Goal: Information Seeking & Learning: Learn about a topic

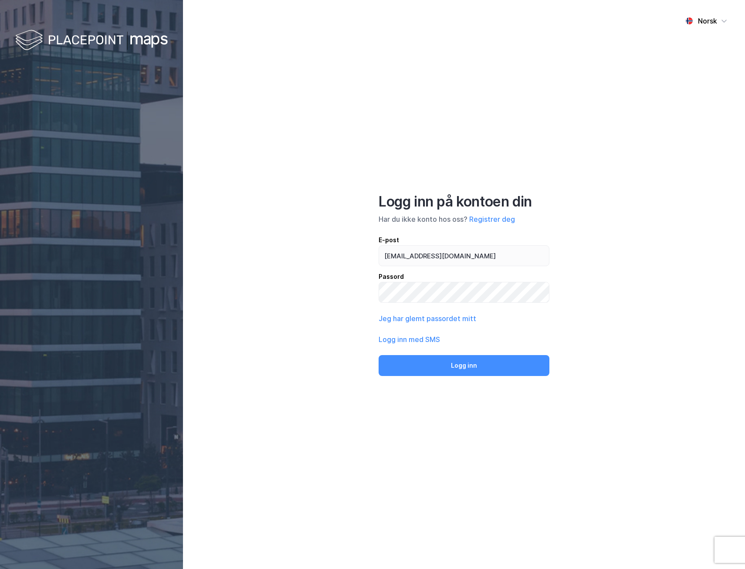
type input "[EMAIL_ADDRESS][DOMAIN_NAME]"
click at [379, 355] on button "Logg inn" at bounding box center [464, 365] width 171 height 21
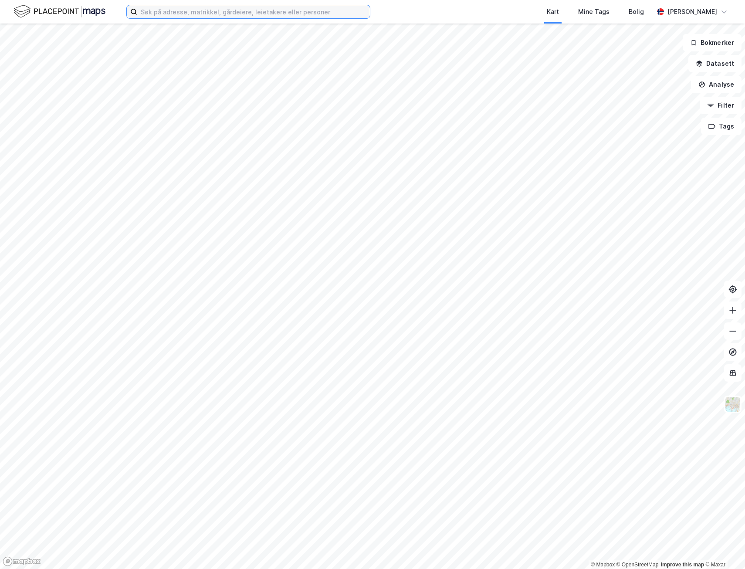
click at [169, 10] on input at bounding box center [253, 11] width 233 height 13
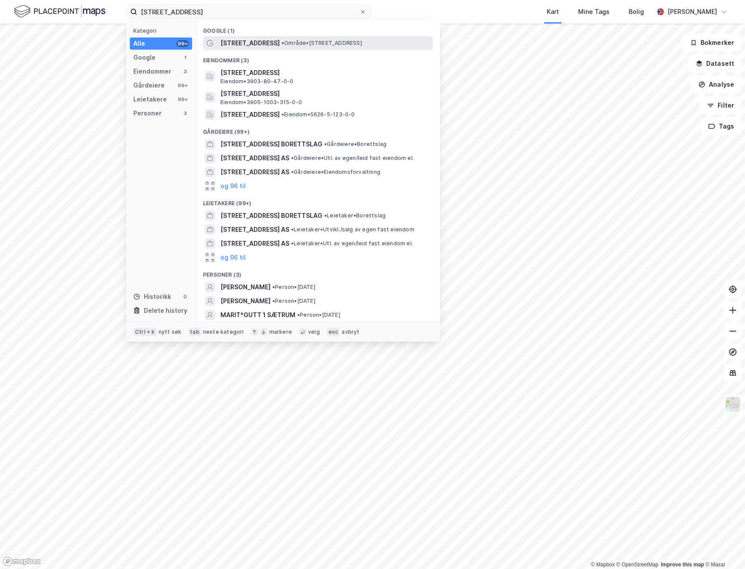
click at [263, 44] on span "[STREET_ADDRESS]" at bounding box center [249, 43] width 59 height 10
click at [256, 14] on input "[STREET_ADDRESS]" at bounding box center [248, 11] width 222 height 13
click at [242, 40] on span "[STREET_ADDRESS]" at bounding box center [249, 43] width 59 height 10
click at [217, 10] on input "[STREET_ADDRESS]" at bounding box center [248, 11] width 222 height 13
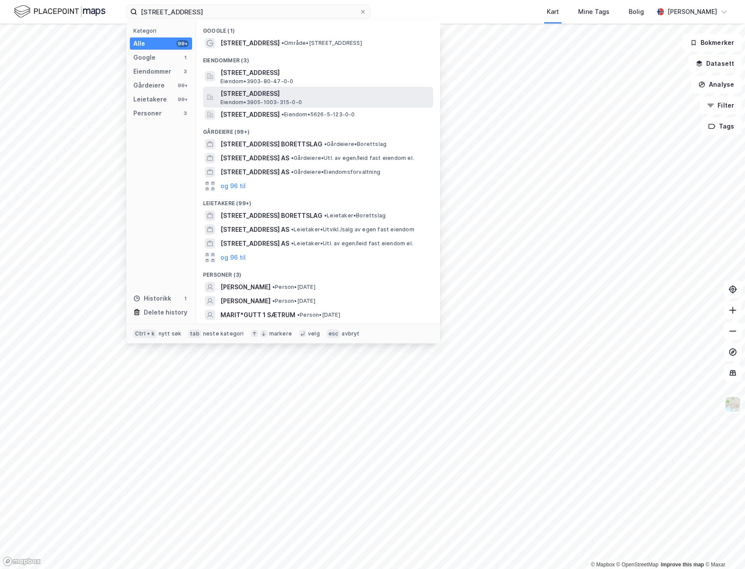
click at [221, 92] on span "[STREET_ADDRESS]" at bounding box center [324, 93] width 209 height 10
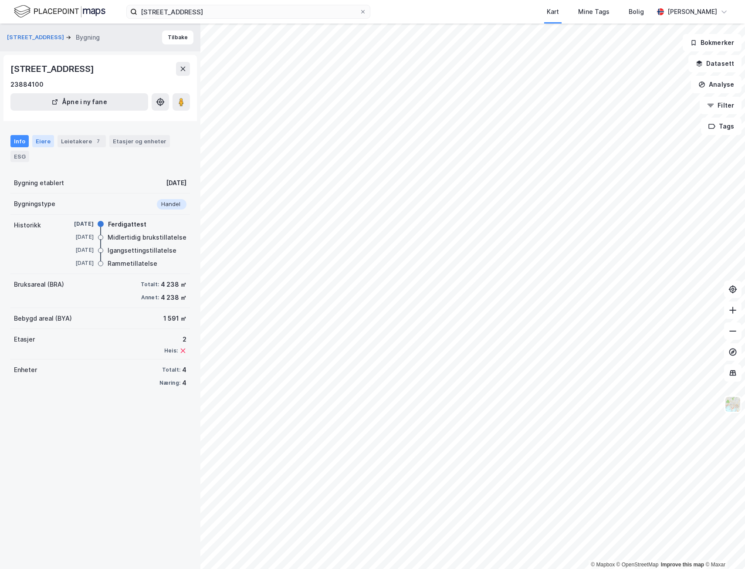
click at [44, 140] on div "Eiere" at bounding box center [43, 141] width 22 height 12
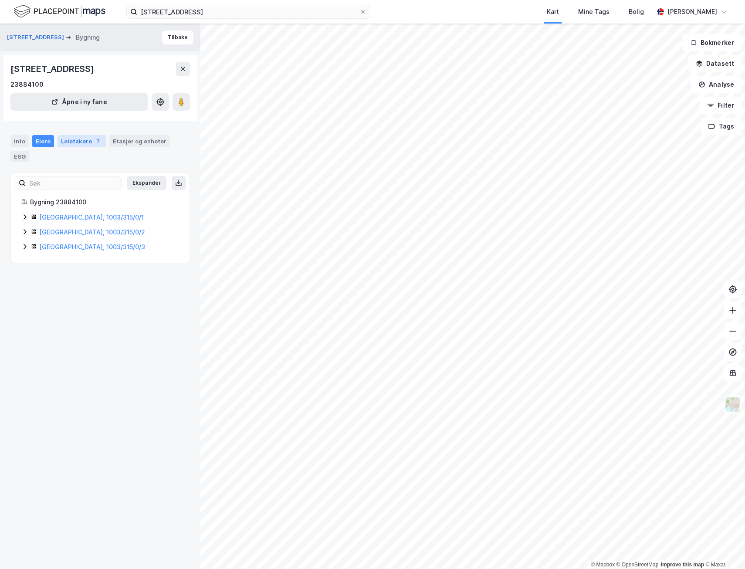
click at [77, 144] on div "Leietakere 7" at bounding box center [82, 141] width 48 height 12
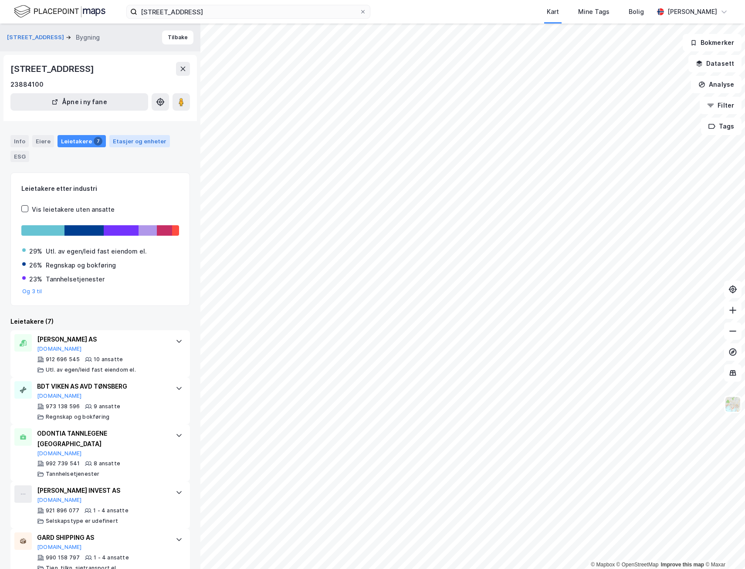
click at [129, 145] on div "Etasjer og enheter" at bounding box center [140, 141] width 54 height 8
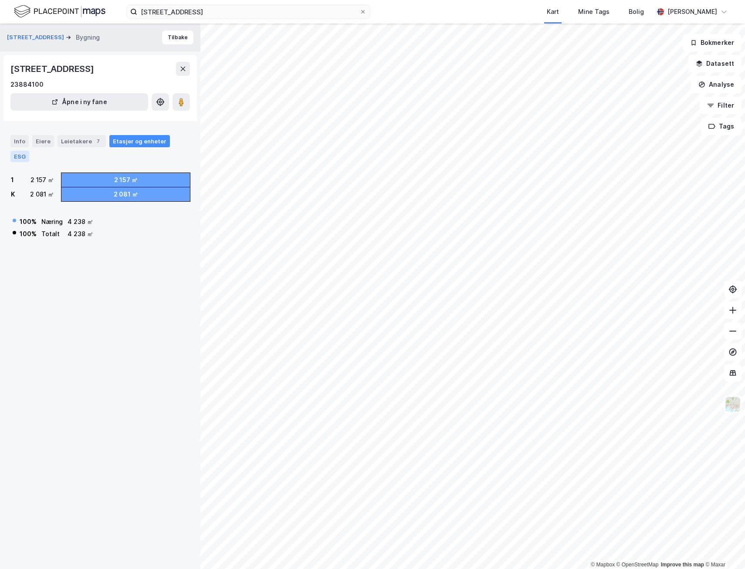
click at [20, 157] on div "ESG" at bounding box center [19, 156] width 19 height 11
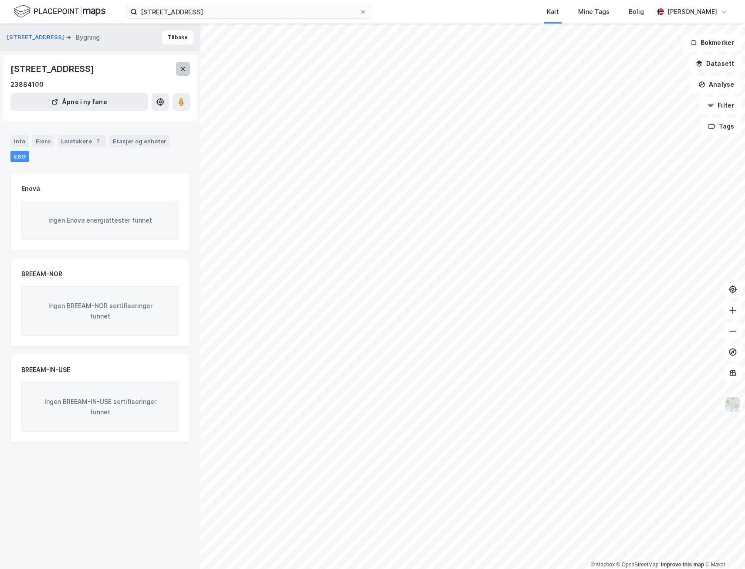
click at [183, 69] on icon at bounding box center [183, 69] width 5 height 4
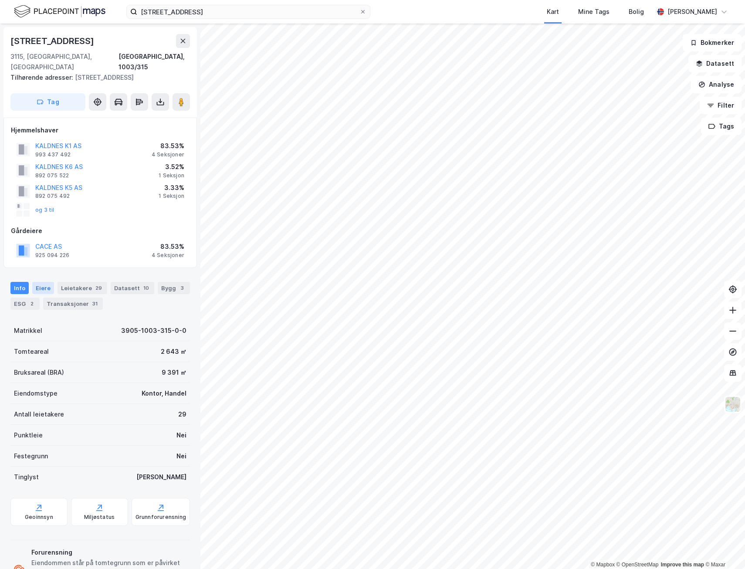
click at [46, 282] on div "Eiere" at bounding box center [43, 288] width 22 height 12
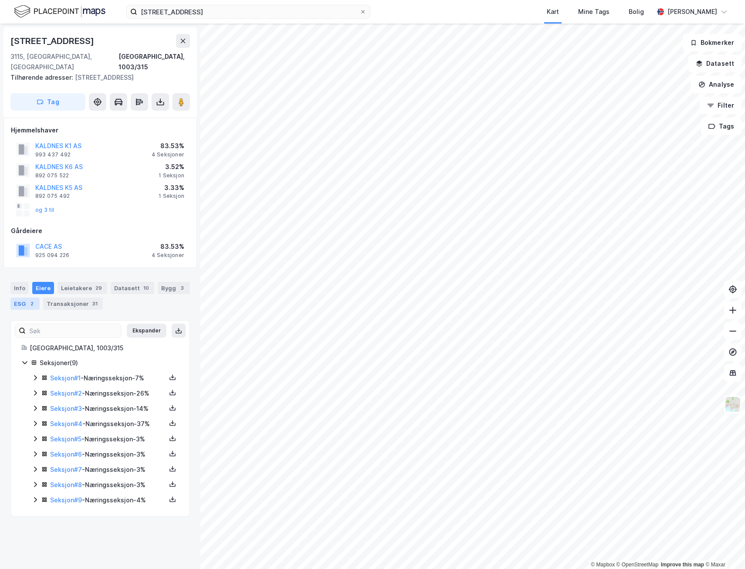
click at [36, 298] on div "ESG 2" at bounding box center [24, 304] width 29 height 12
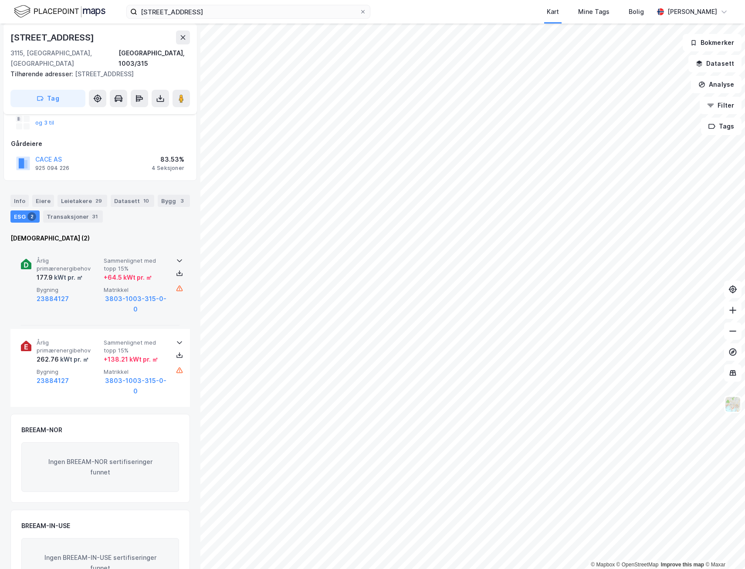
scroll to position [117, 0]
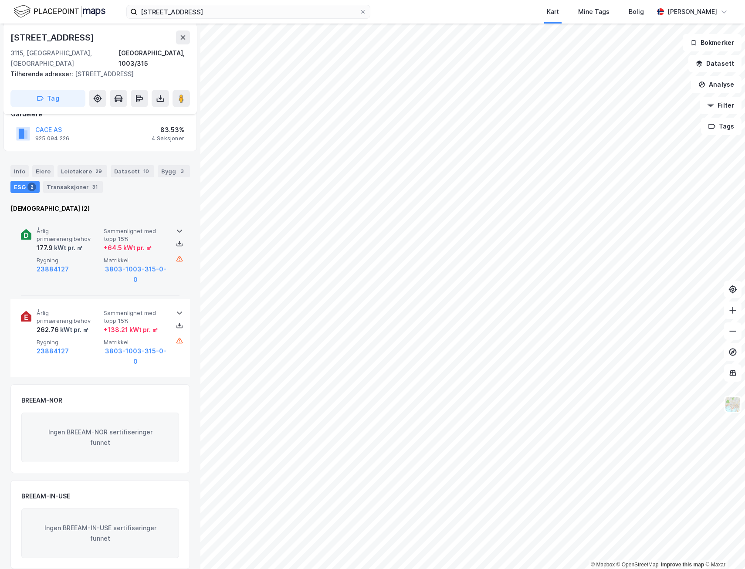
click at [176, 227] on icon at bounding box center [179, 230] width 7 height 7
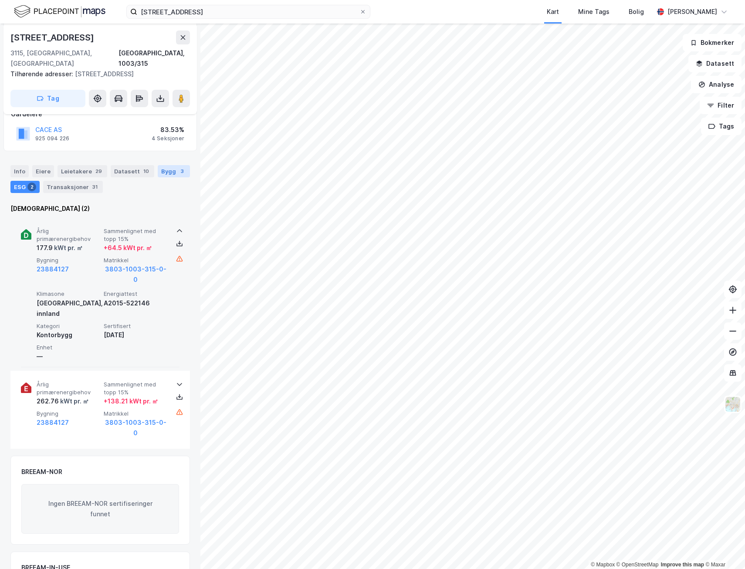
click at [163, 165] on div "Bygg 3" at bounding box center [174, 171] width 32 height 12
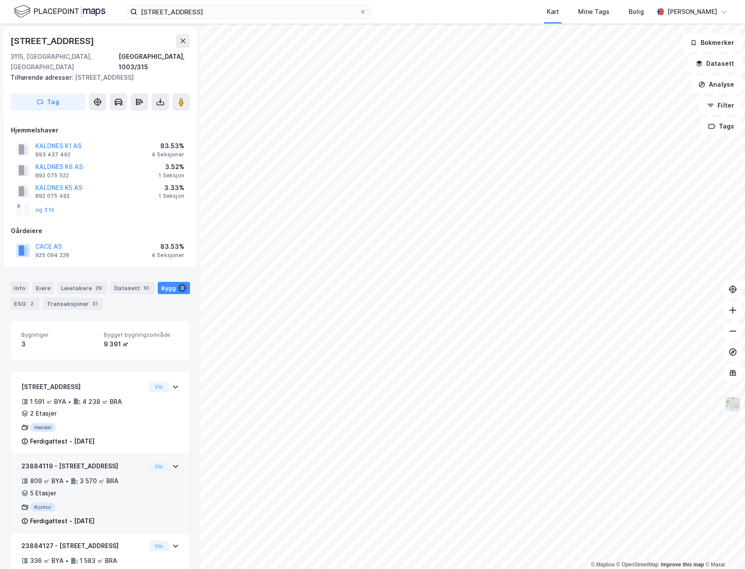
click at [166, 461] on div "Vis" at bounding box center [164, 466] width 30 height 10
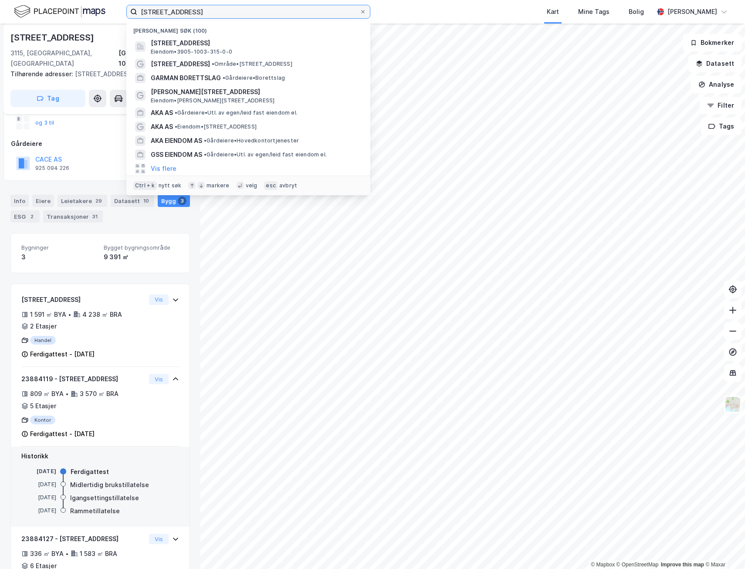
click at [161, 7] on input "[STREET_ADDRESS]" at bounding box center [248, 11] width 222 height 13
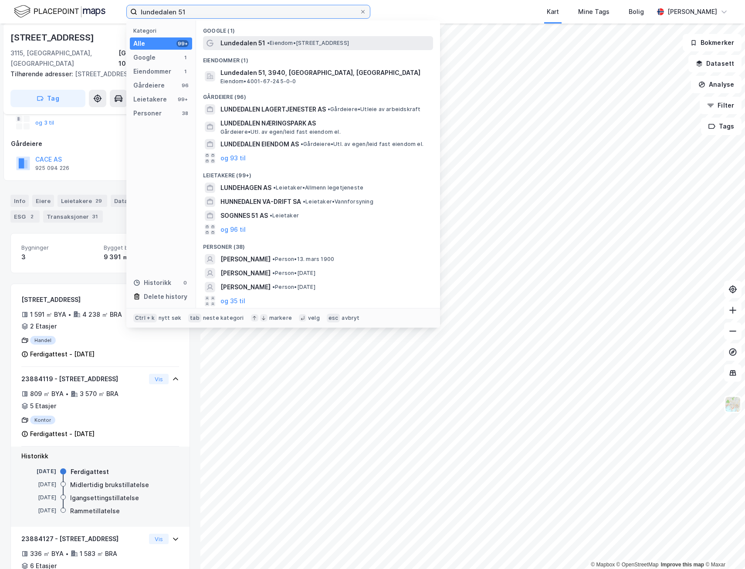
type input "lundedalen 51"
click at [261, 47] on span "Lundedalen 51" at bounding box center [242, 43] width 45 height 10
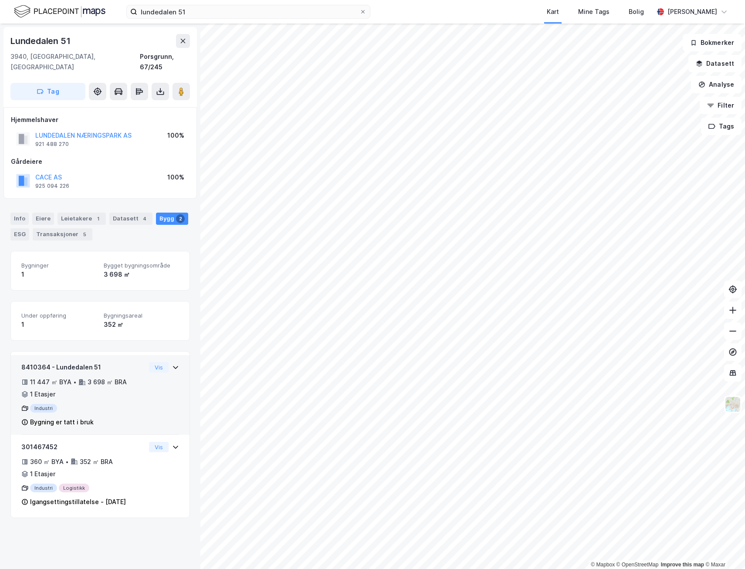
click at [173, 363] on div "8410364 - [GEOGRAPHIC_DATA] 51 11 447 ㎡ BYA • 3 698 ㎡ BRA • 1 Etasjer Industri …" at bounding box center [100, 395] width 179 height 80
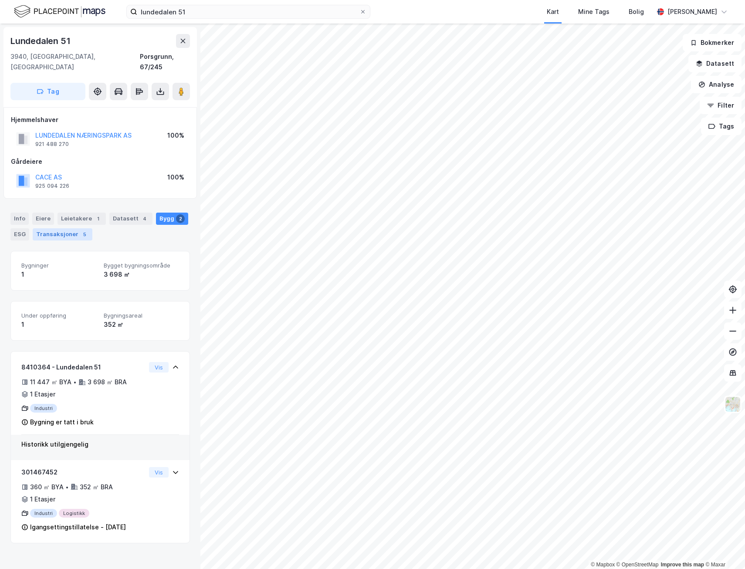
click at [50, 228] on div "Transaksjoner 5" at bounding box center [63, 234] width 60 height 12
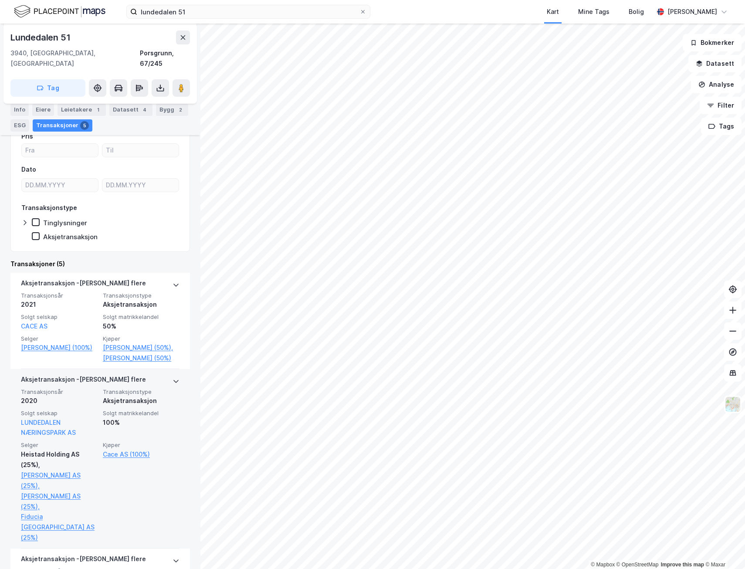
scroll to position [174, 0]
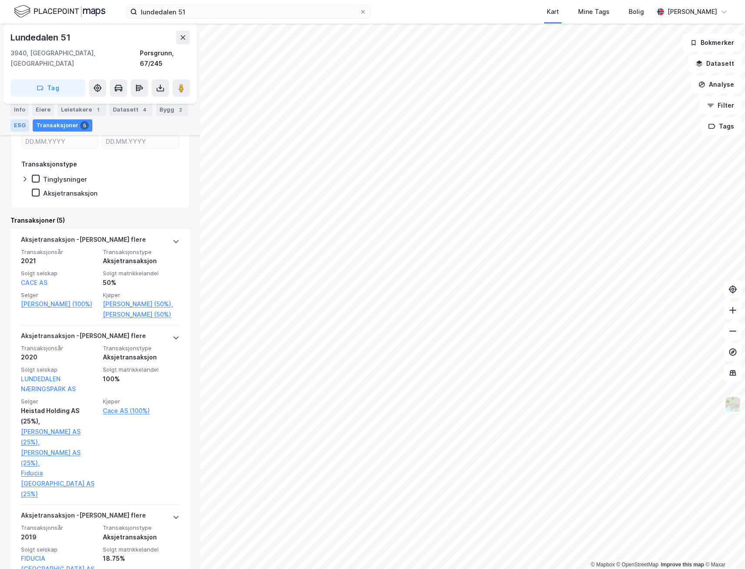
click at [17, 122] on div "ESG" at bounding box center [19, 125] width 19 height 12
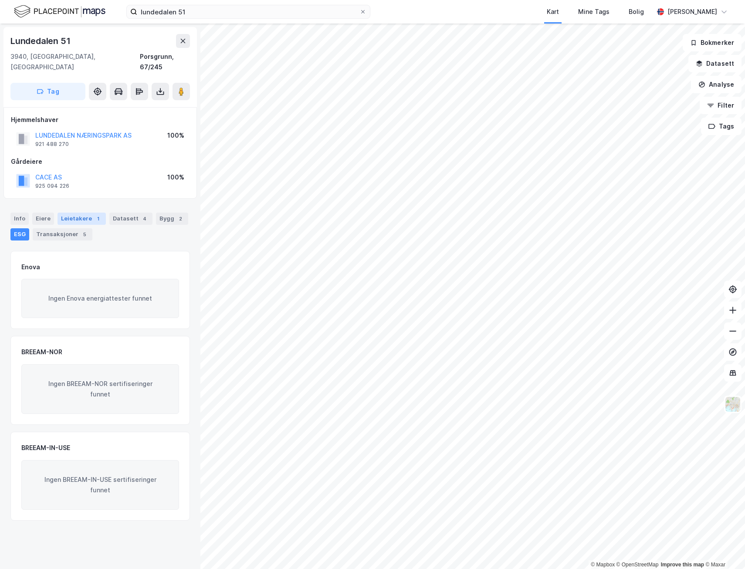
click at [77, 213] on div "Leietakere 1" at bounding box center [82, 219] width 48 height 12
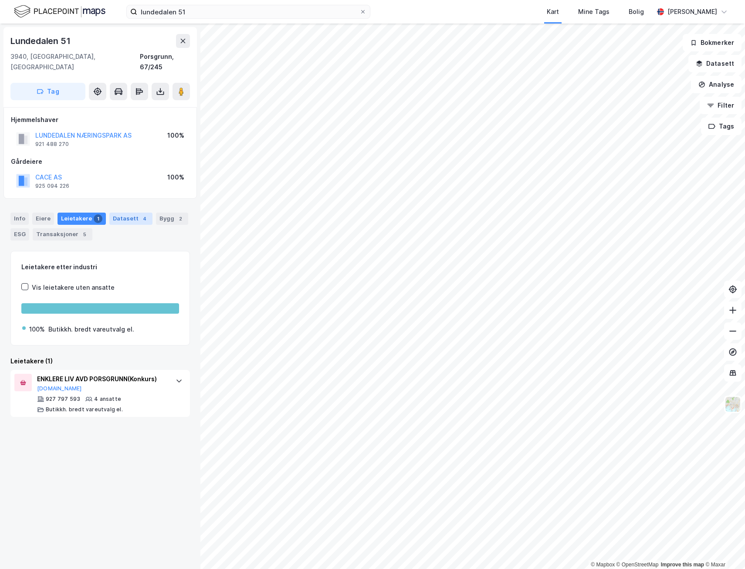
click at [119, 213] on div "Datasett 4" at bounding box center [130, 219] width 43 height 12
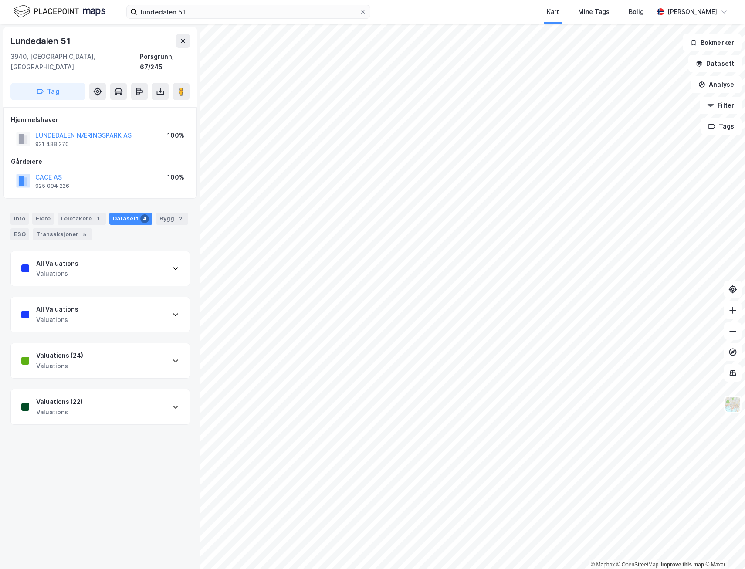
click at [136, 301] on div "All Valuations Valuations" at bounding box center [100, 314] width 179 height 35
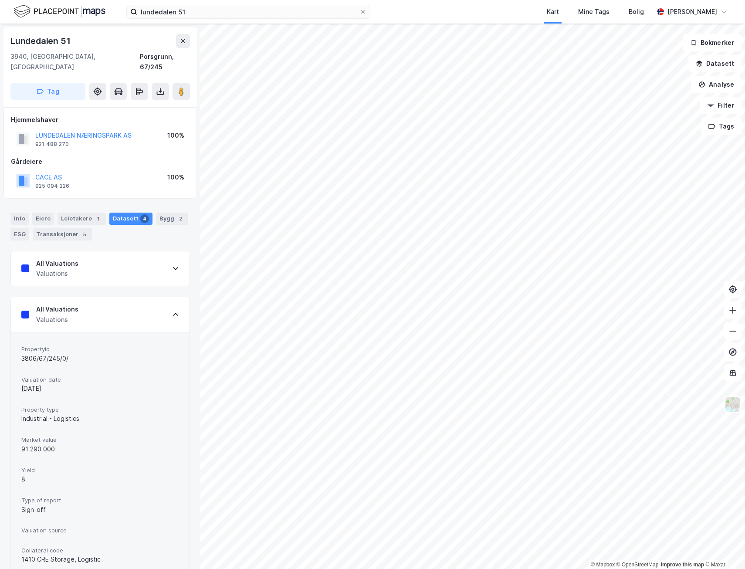
click at [141, 265] on div "All Valuations Valuations" at bounding box center [100, 268] width 179 height 35
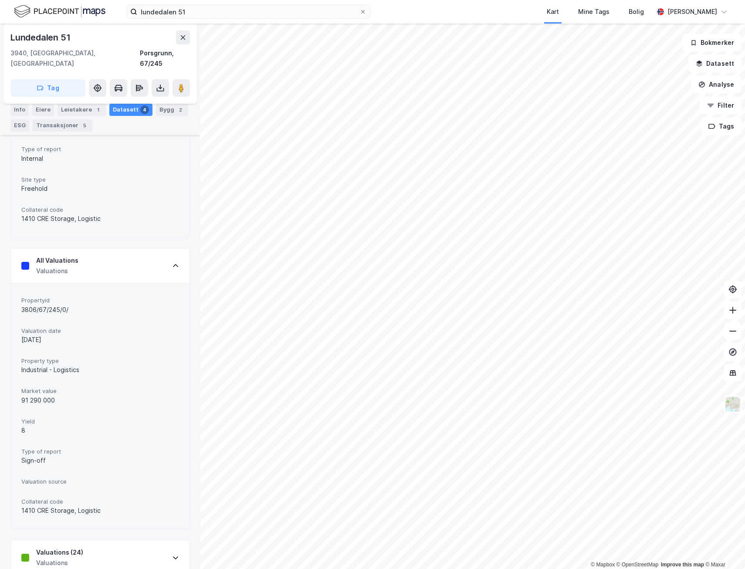
scroll to position [358, 0]
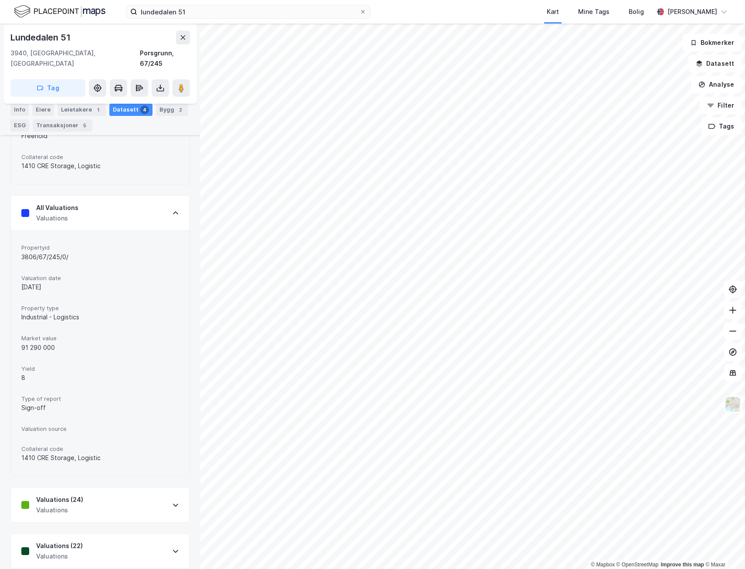
click at [98, 491] on div "Valuations (24) Valuations" at bounding box center [100, 505] width 179 height 35
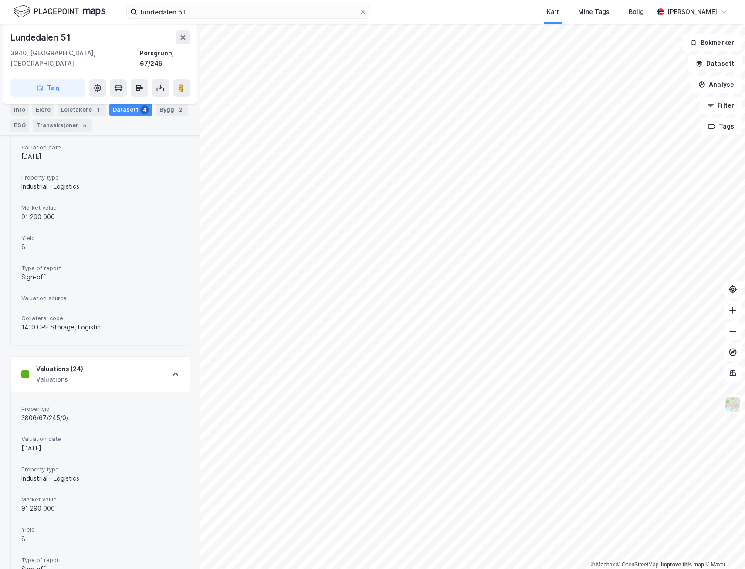
scroll to position [603, 0]
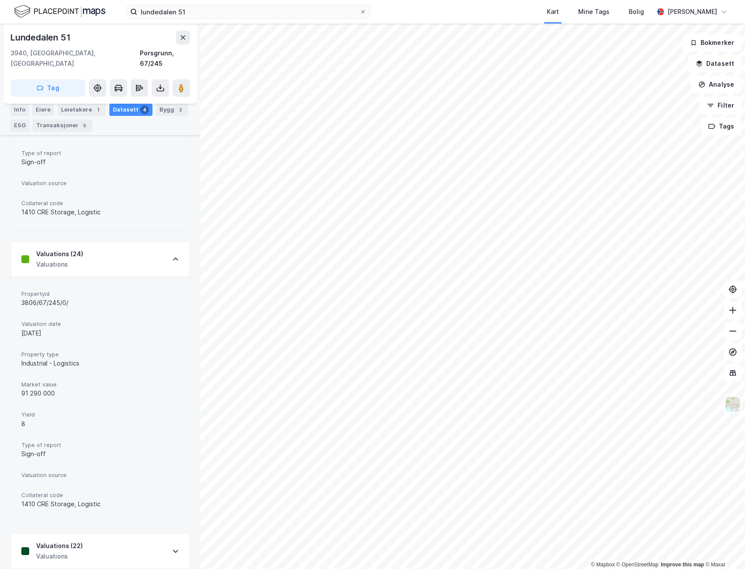
click at [84, 534] on div "Valuations (22) Valuations" at bounding box center [100, 551] width 179 height 35
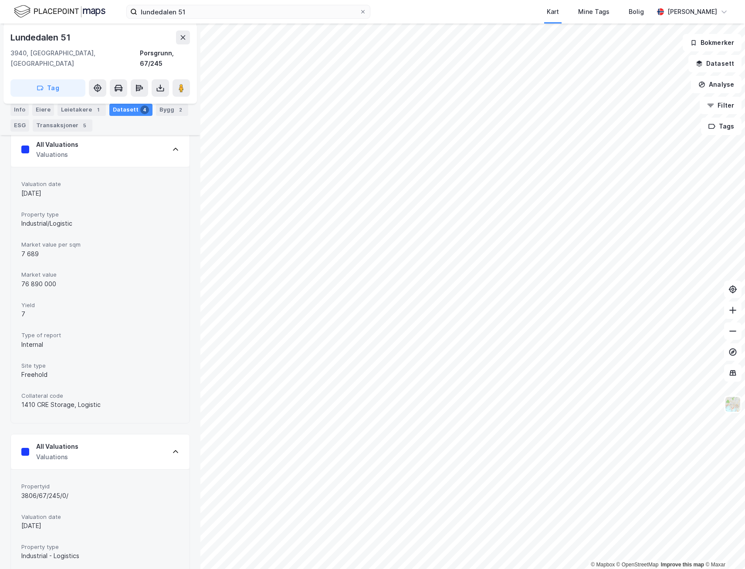
scroll to position [0, 0]
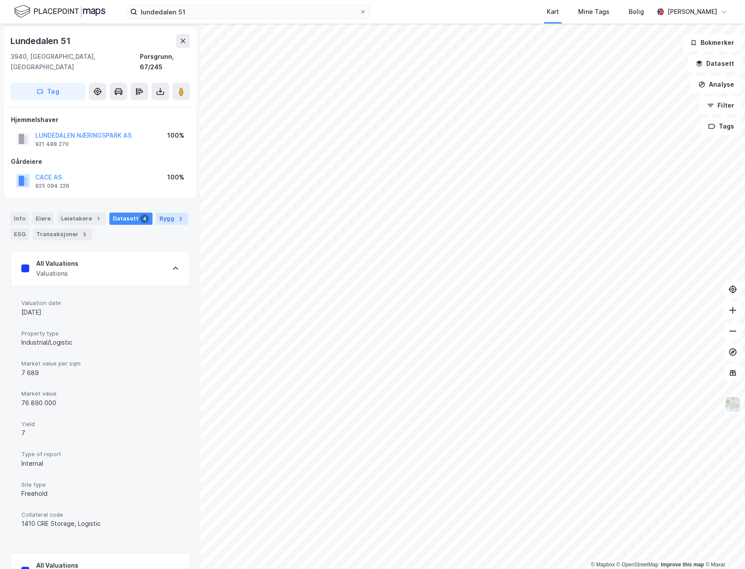
click at [176, 214] on div "2" at bounding box center [180, 218] width 9 height 9
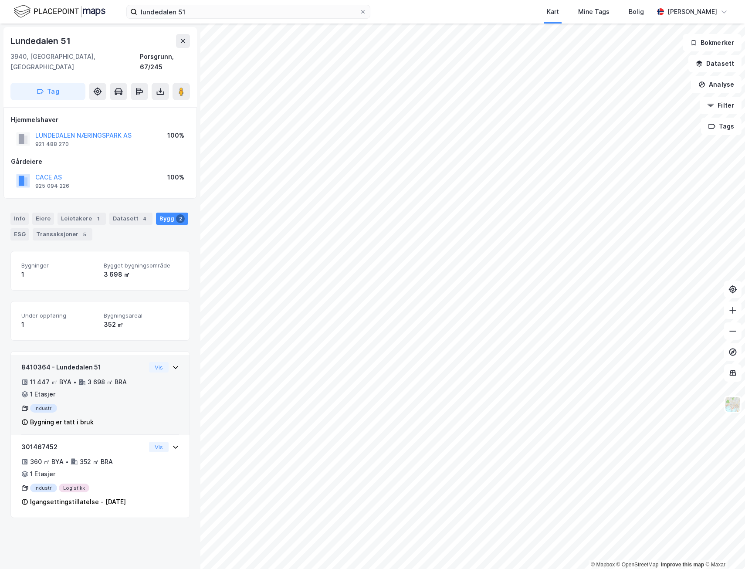
click at [172, 364] on icon at bounding box center [175, 367] width 7 height 7
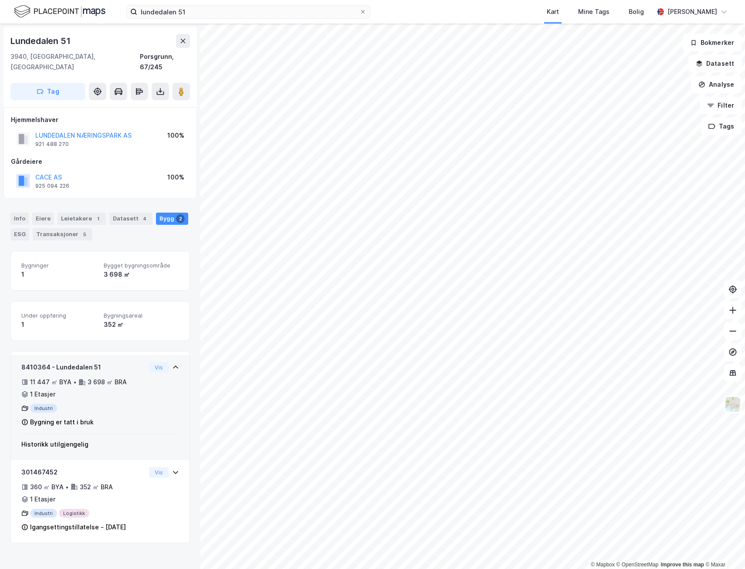
click at [172, 364] on icon at bounding box center [175, 367] width 7 height 7
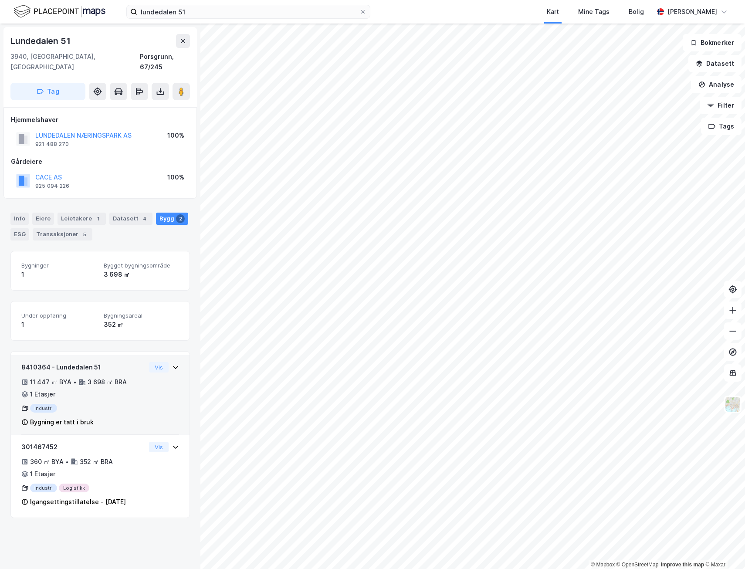
click at [172, 364] on icon at bounding box center [175, 367] width 7 height 7
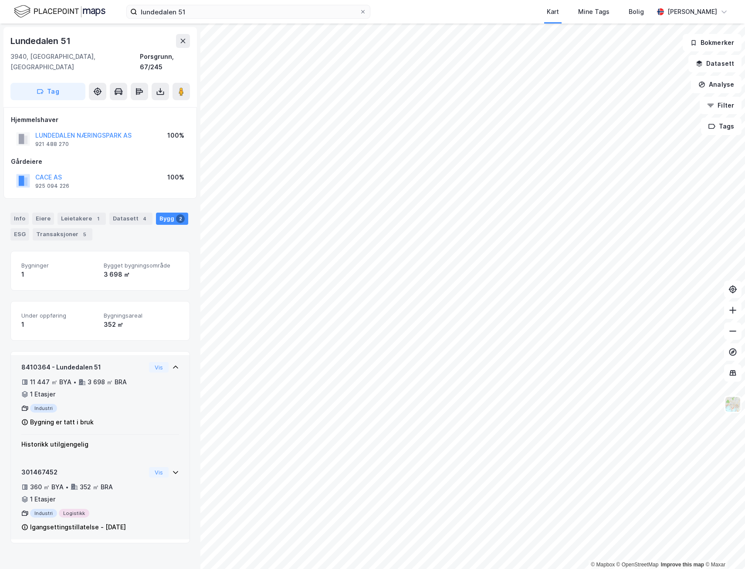
click at [172, 469] on icon at bounding box center [175, 472] width 7 height 7
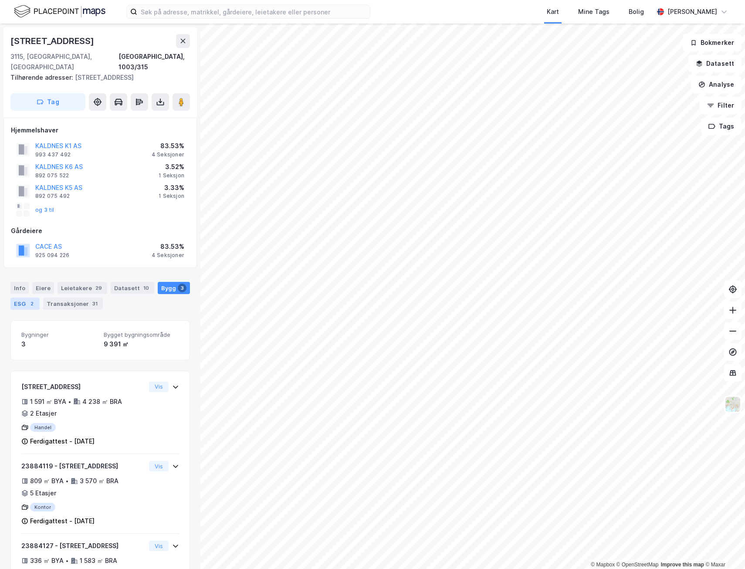
click at [36, 298] on div "ESG 2" at bounding box center [24, 304] width 29 height 12
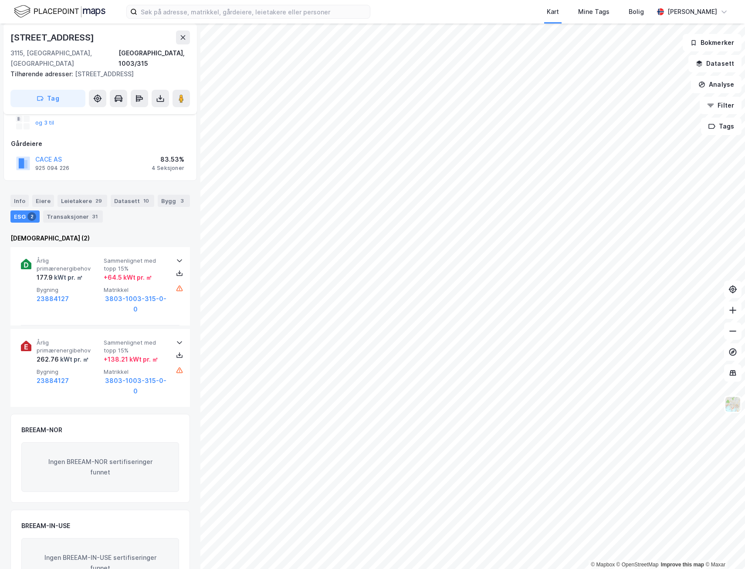
scroll to position [117, 0]
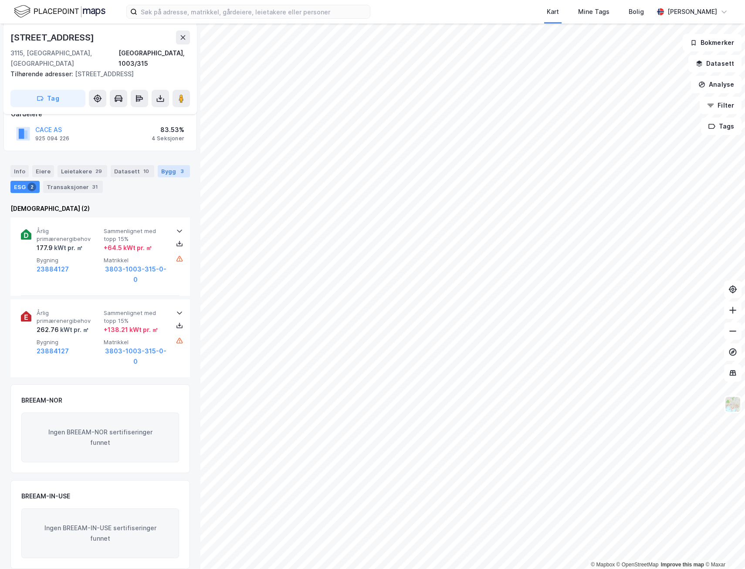
click at [158, 165] on div "Bygg 3" at bounding box center [174, 171] width 32 height 12
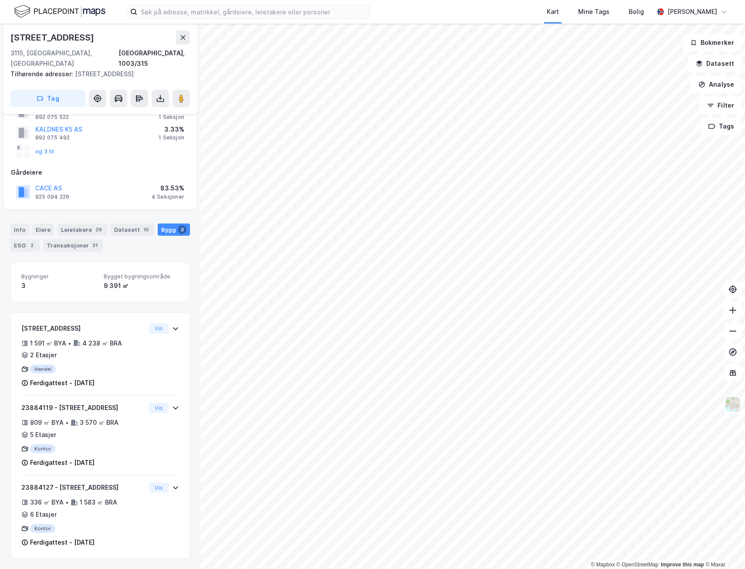
scroll to position [48, 0]
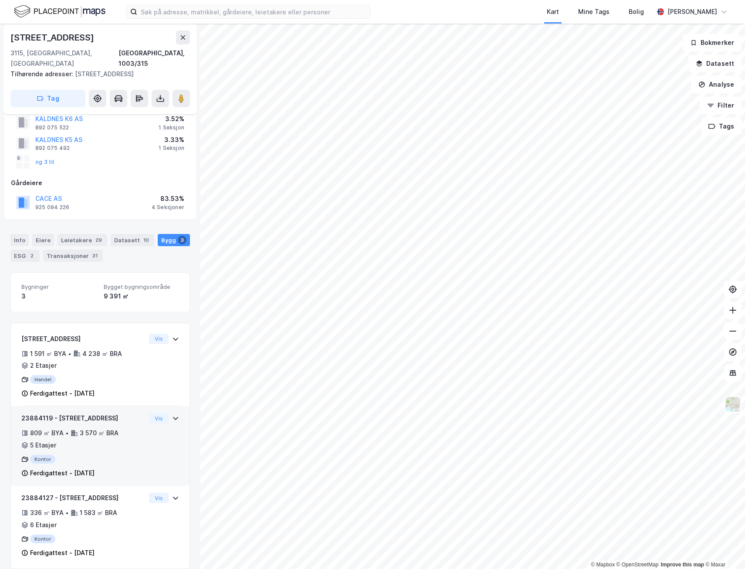
click at [172, 415] on icon at bounding box center [175, 418] width 7 height 7
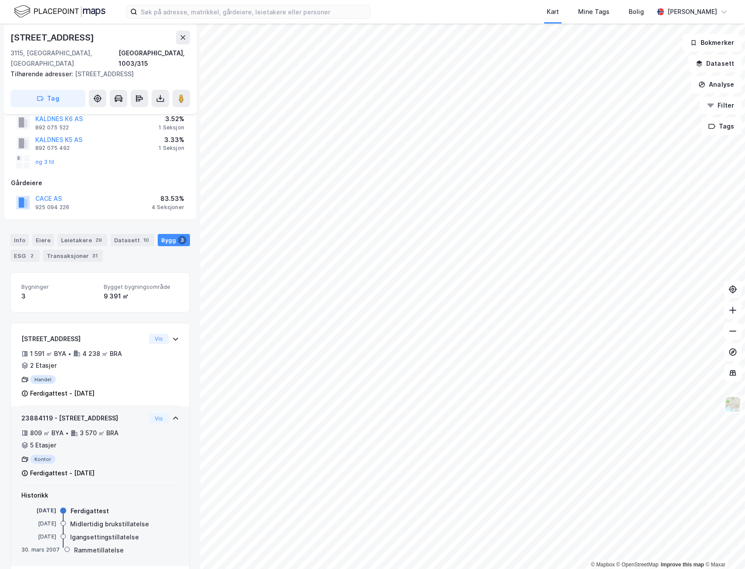
scroll to position [117, 0]
